Goal: Task Accomplishment & Management: Use online tool/utility

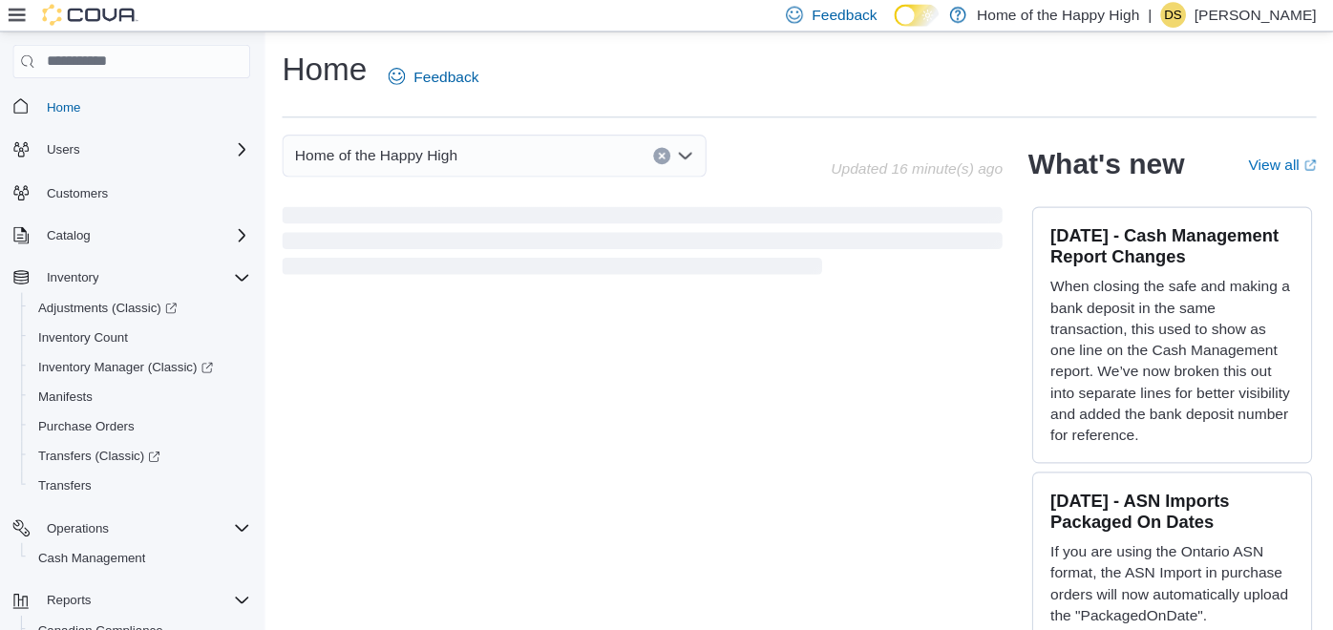
scroll to position [170, 0]
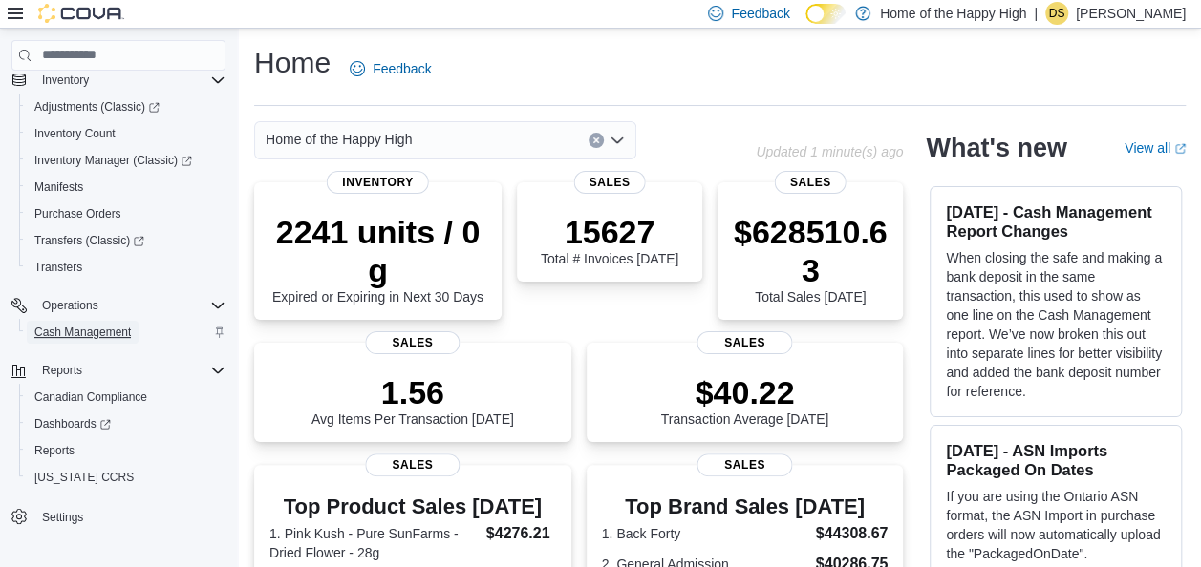
click at [84, 335] on span "Cash Management" at bounding box center [82, 332] width 96 height 15
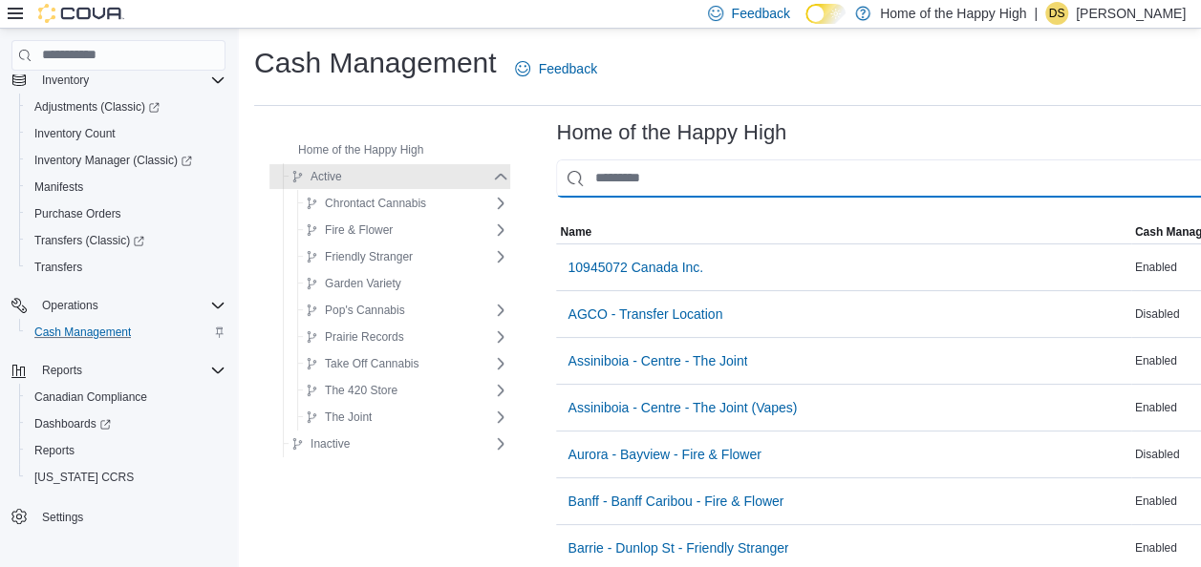
click at [607, 186] on input "This is a search bar. As you type, the results lower in the page will automatic…" at bounding box center [963, 179] width 815 height 38
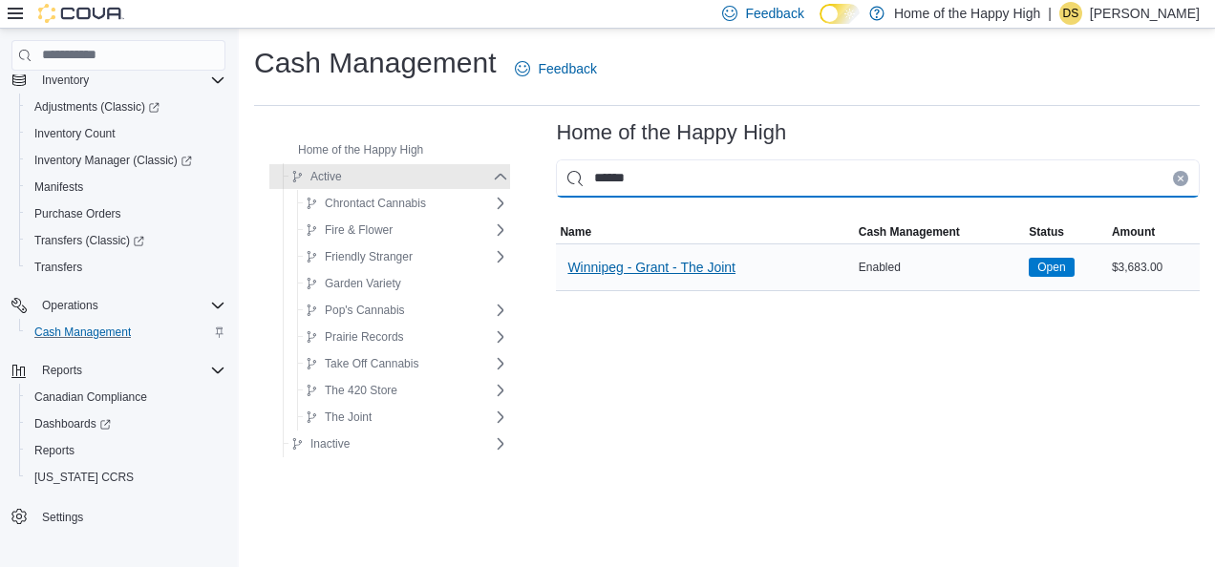
type input "*****"
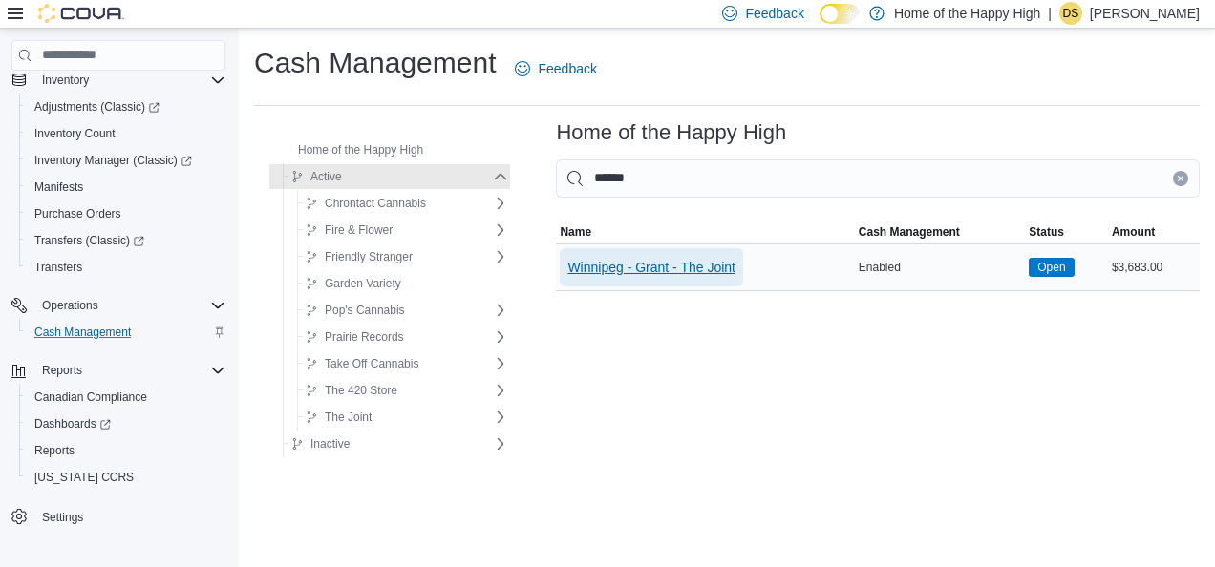
click at [586, 266] on span "Winnipeg - Grant - The Joint" at bounding box center [651, 267] width 168 height 19
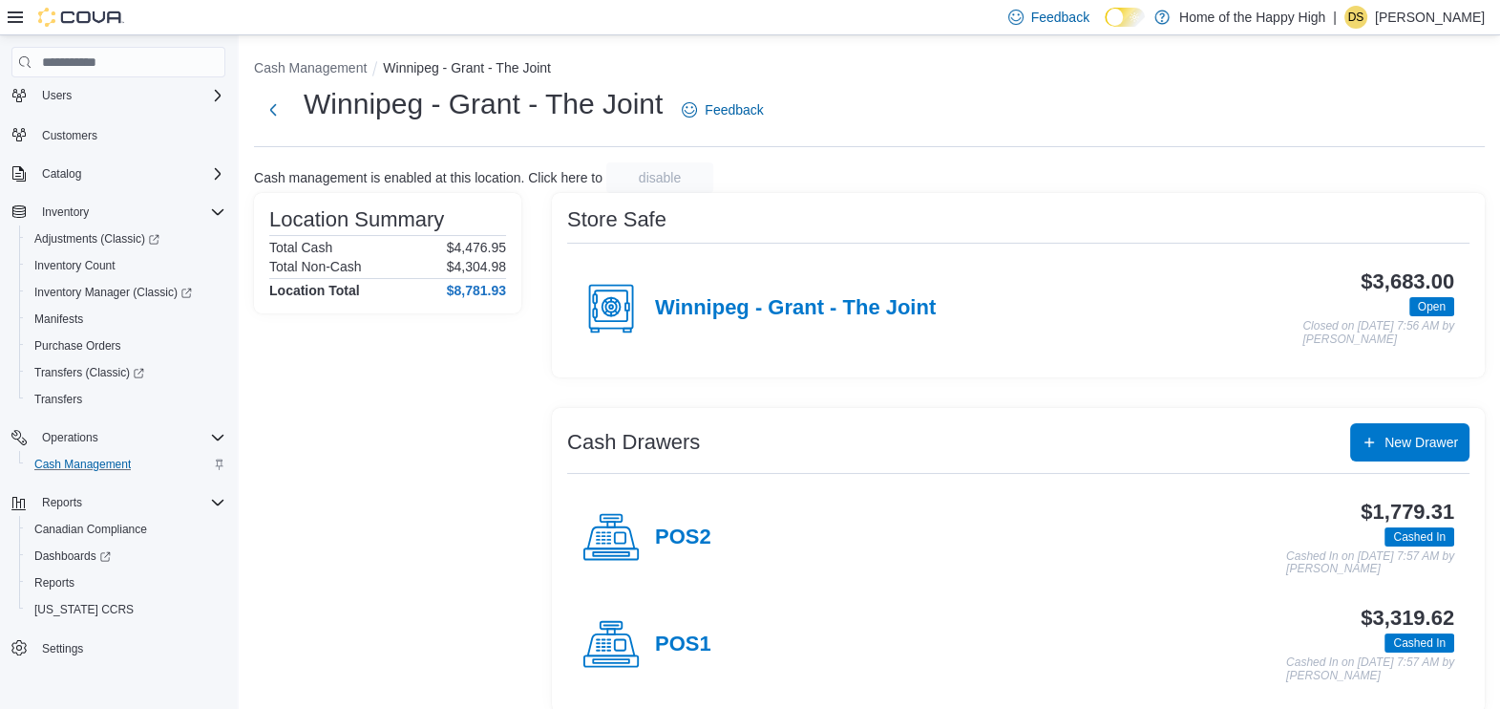
scroll to position [41, 0]
drag, startPoint x: 1160, startPoint y: 0, endPoint x: 422, endPoint y: 479, distance: 879.5
click at [422, 479] on div "Location Summary Total Cash $4,476.95 Total Non-Cash $4,304.98 Location Total $…" at bounding box center [387, 453] width 267 height 520
